Goal: Task Accomplishment & Management: Use online tool/utility

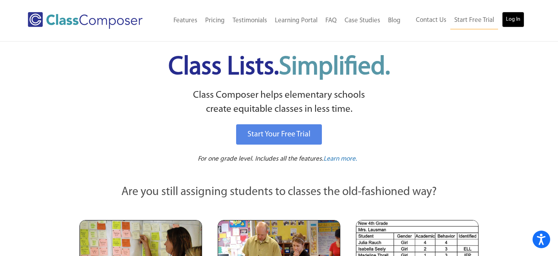
click at [514, 20] on link "Log In" at bounding box center [513, 20] width 22 height 16
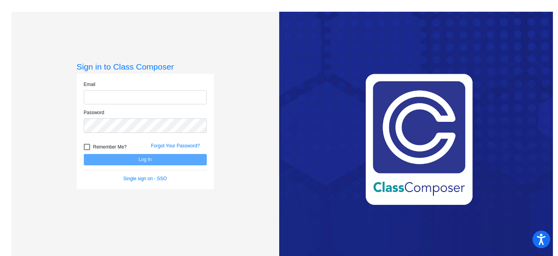
type input "sarah.smith@asd.edu.qa"
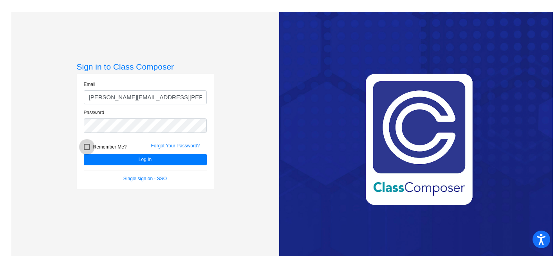
click at [86, 146] on div at bounding box center [87, 147] width 6 height 6
click at [87, 150] on input "Remember Me?" at bounding box center [87, 150] width 0 height 0
checkbox input "true"
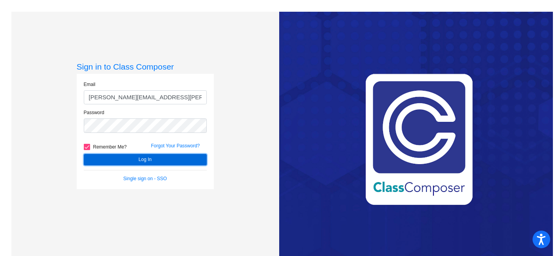
click at [126, 160] on button "Log In" at bounding box center [145, 159] width 123 height 11
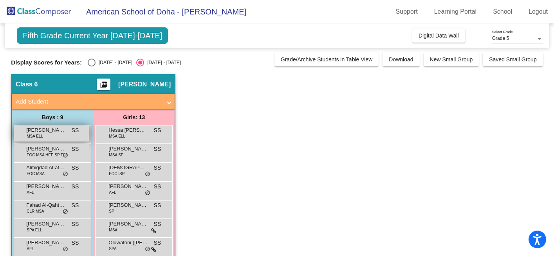
click at [67, 131] on div "Abdulhadi Al-Hijji MSA ELL SS lock do_not_disturb_alt" at bounding box center [51, 134] width 75 height 16
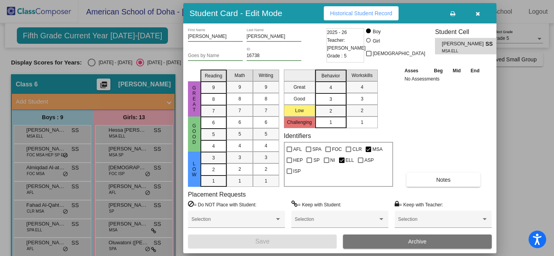
click at [392, 13] on span "Historical Student Record" at bounding box center [361, 13] width 62 height 6
click at [478, 13] on icon "button" at bounding box center [478, 13] width 4 height 5
